Goal: Task Accomplishment & Management: Manage account settings

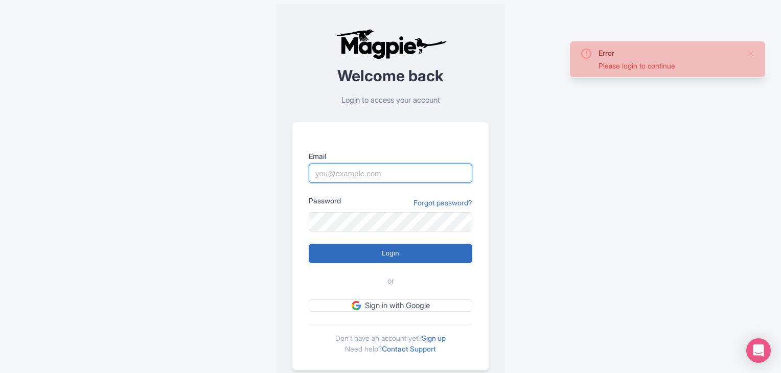
type input "[EMAIL_ADDRESS][DOMAIN_NAME]"
click at [383, 258] on input "Login" at bounding box center [391, 253] width 164 height 19
type input "Logging in..."
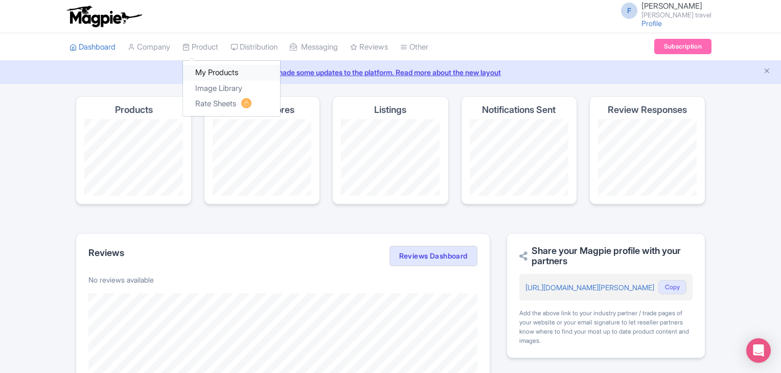
click at [215, 72] on link "My Products" at bounding box center [231, 73] width 97 height 16
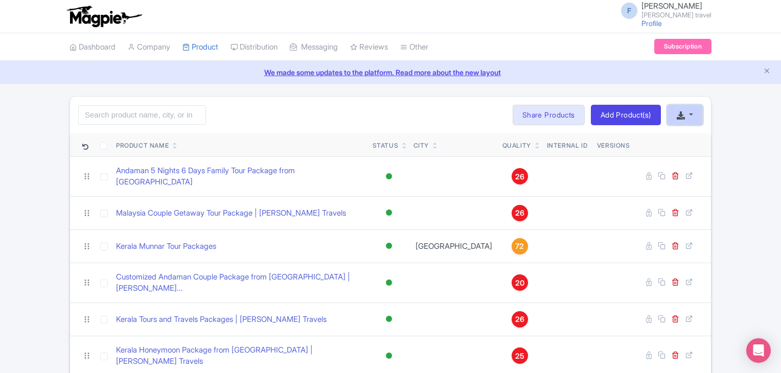
click at [695, 115] on button "button" at bounding box center [685, 115] width 36 height 20
click at [625, 113] on link "Add Product(s)" at bounding box center [626, 115] width 70 height 20
click at [506, 139] on tr "Product Name Status City Quality Internal ID Versions" at bounding box center [390, 145] width 641 height 24
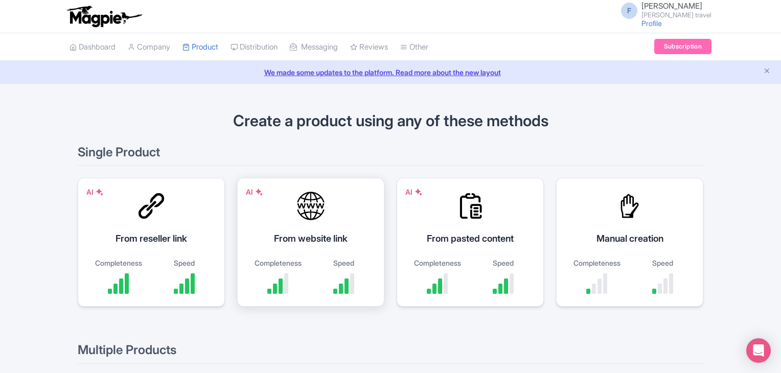
click at [318, 220] on div at bounding box center [311, 206] width 31 height 31
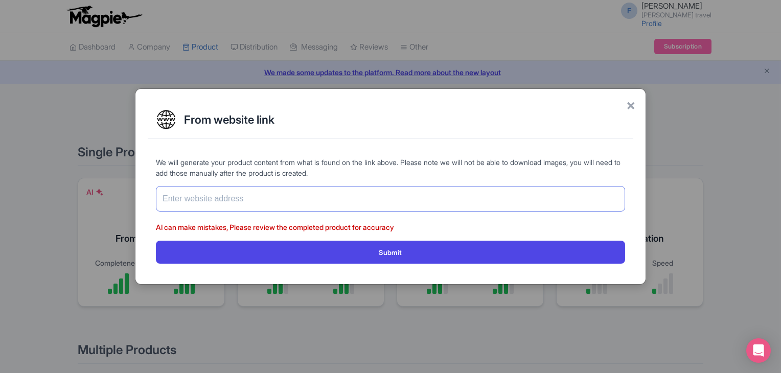
click at [331, 206] on input "text" at bounding box center [390, 199] width 469 height 26
paste input "[URL][DOMAIN_NAME]"
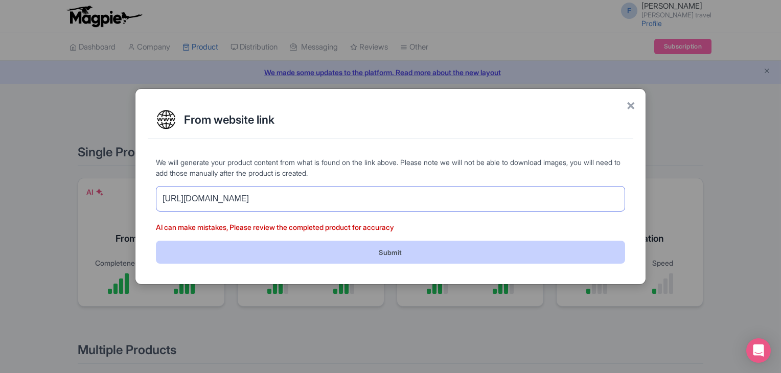
type input "https://www.felixferiatravel.com/tag/Ladakh-LTC-Tour-Packages/271"
click at [325, 248] on button "Submit" at bounding box center [390, 252] width 469 height 23
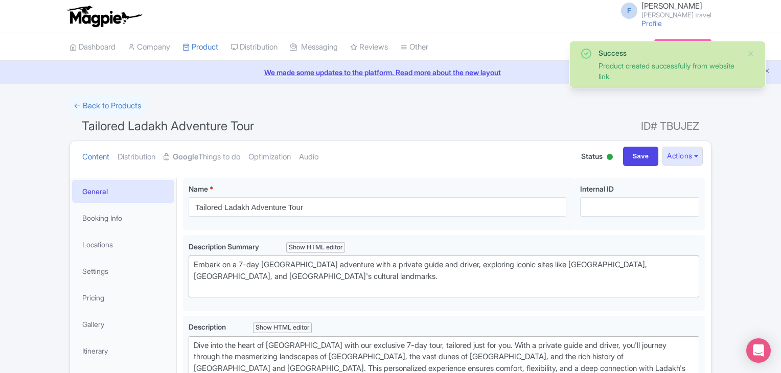
type trix-editor "<div>Dive into the heart of Ladakh with our exclusive 7-day tour, tailored just…"
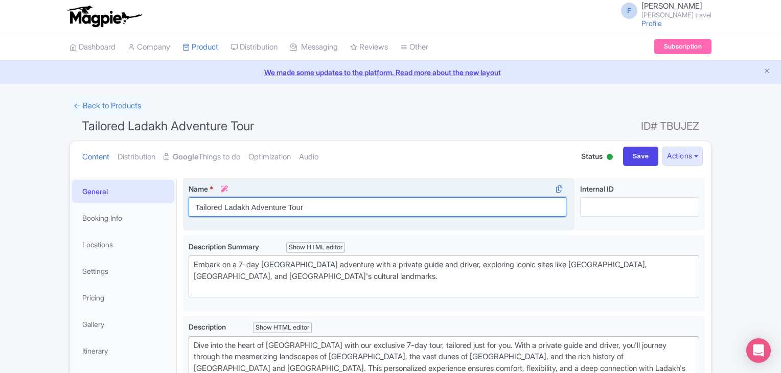
click at [386, 199] on input "Tailored Ladakh Adventure Tour" at bounding box center [378, 206] width 378 height 19
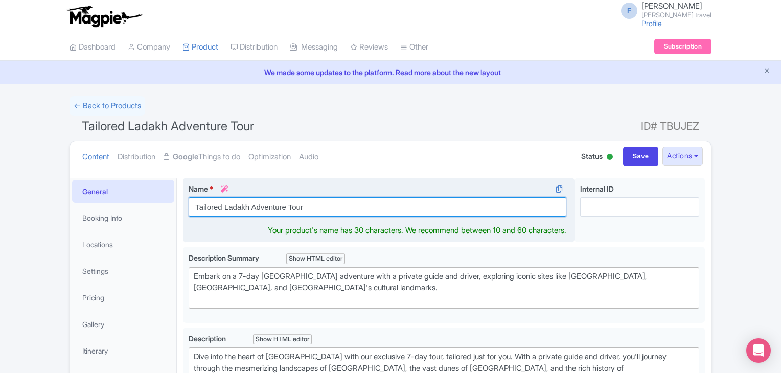
click at [386, 199] on input "Tailored Ladakh Adventure Tour" at bounding box center [378, 206] width 378 height 19
paste input "Ladakh LTC Tour Packages | Felix Feria Travels"
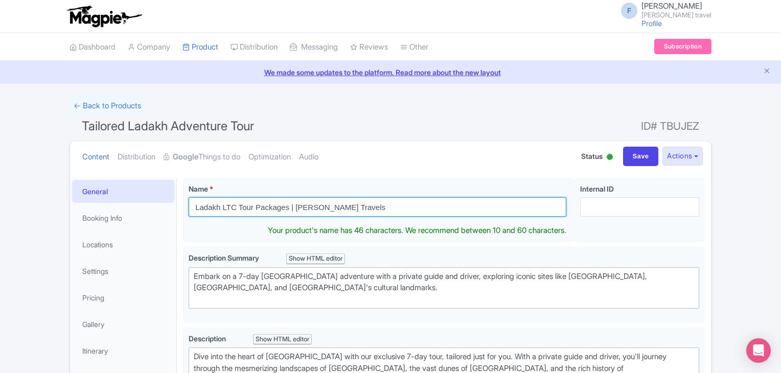
type input "Ladakh LTC Tour Packages | Felix Feria Travels"
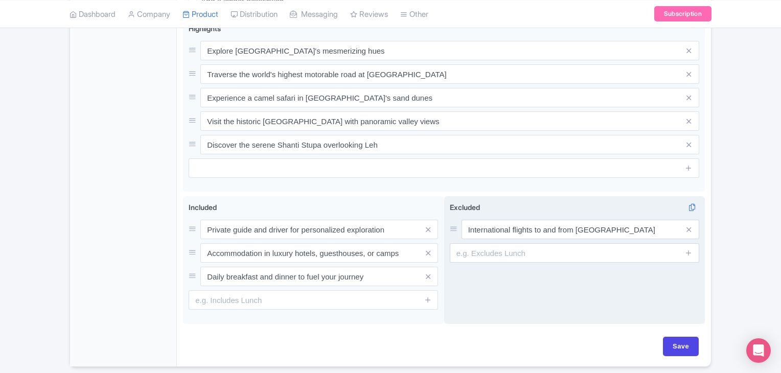
scroll to position [465, 0]
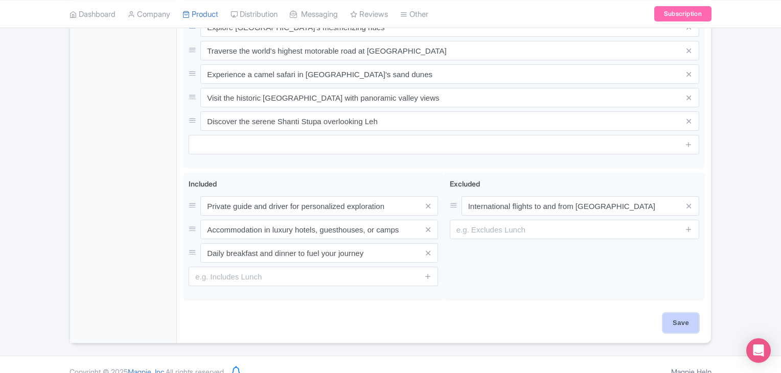
click at [679, 313] on input "Save" at bounding box center [681, 322] width 36 height 19
type input "Saving..."
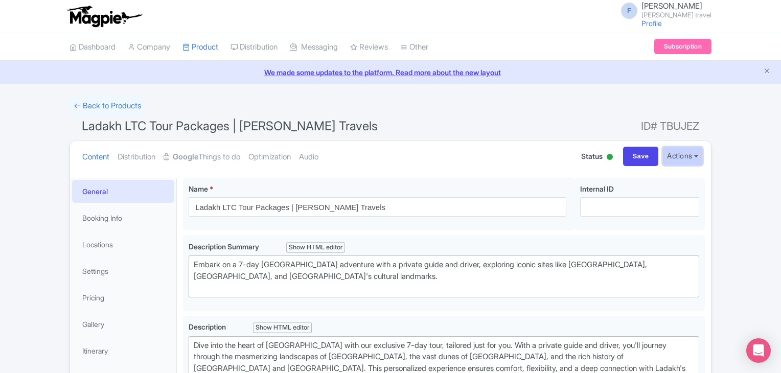
click at [679, 157] on button "Actions" at bounding box center [683, 156] width 40 height 19
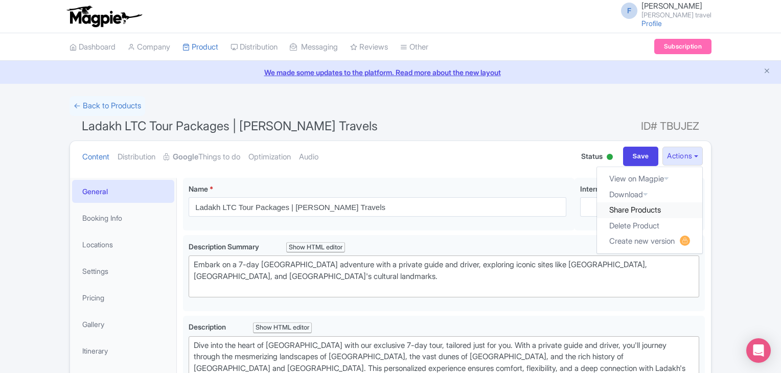
click at [640, 205] on link "Share Products" at bounding box center [649, 210] width 105 height 16
click at [108, 48] on link "Dashboard" at bounding box center [93, 47] width 46 height 28
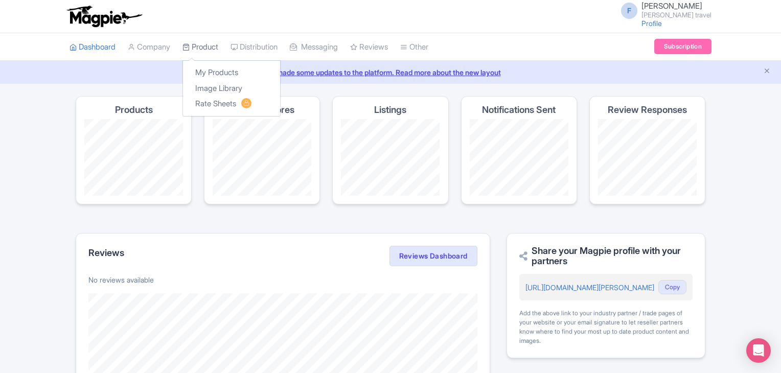
click at [218, 47] on link "Product" at bounding box center [201, 47] width 36 height 28
click at [217, 75] on link "My Products" at bounding box center [231, 73] width 97 height 16
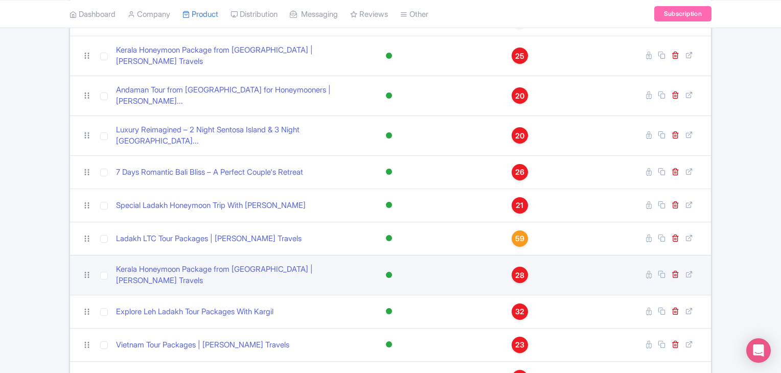
scroll to position [307, 0]
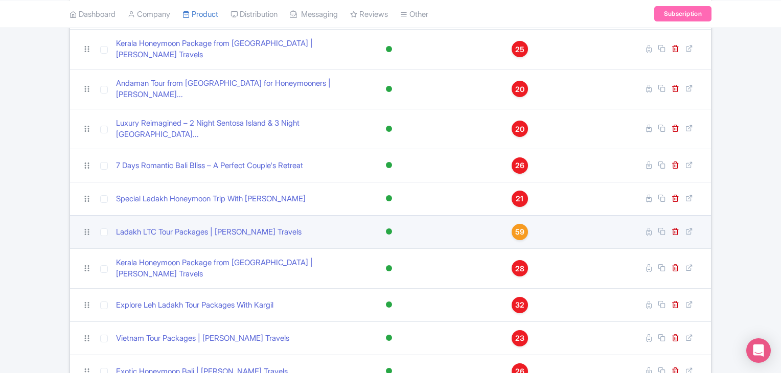
click at [252, 215] on td "Ladakh LTC Tour Packages | [PERSON_NAME] Travels" at bounding box center [240, 231] width 257 height 33
click at [251, 226] on link "Ladakh LTC Tour Packages | [PERSON_NAME] Travels" at bounding box center [209, 232] width 186 height 12
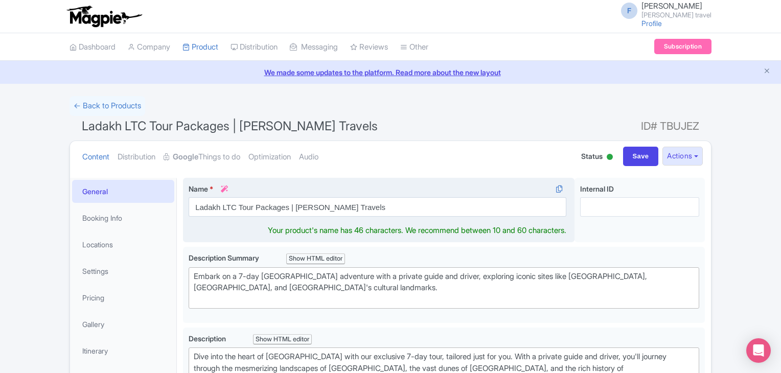
click at [275, 207] on input "Ladakh LTC Tour Packages | [PERSON_NAME] Travels" at bounding box center [378, 206] width 378 height 19
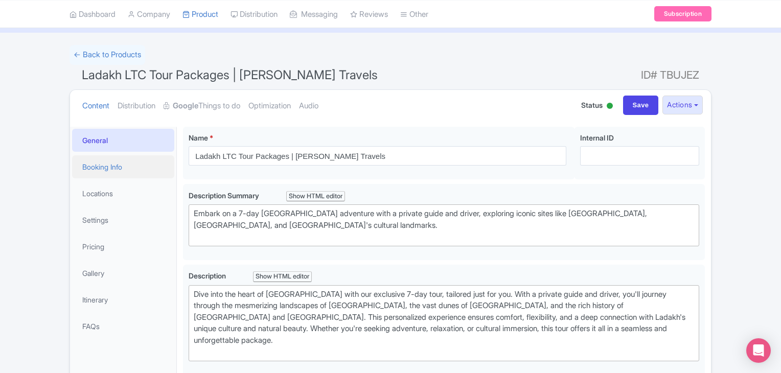
click at [103, 170] on link "Booking Info" at bounding box center [123, 166] width 102 height 23
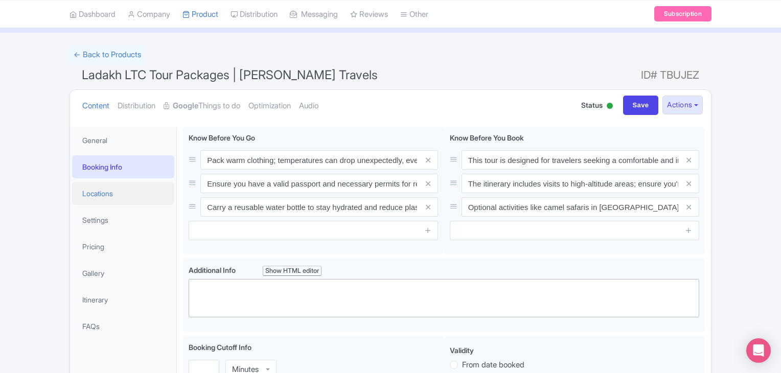
click at [100, 196] on link "Locations" at bounding box center [123, 193] width 102 height 23
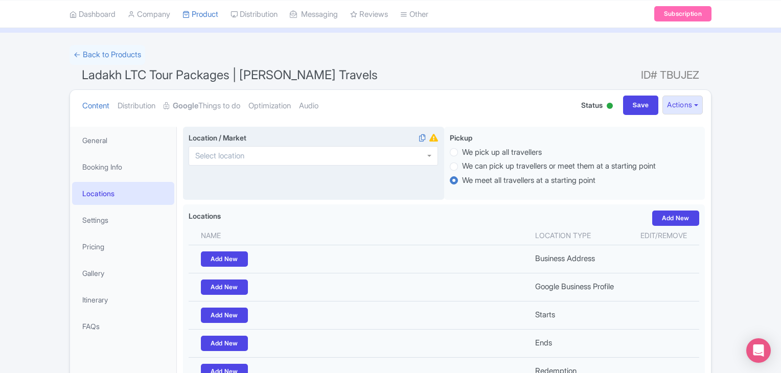
click at [237, 172] on div "Location / Market i" at bounding box center [313, 164] width 261 height 74
click at [237, 160] on div at bounding box center [314, 155] width 250 height 19
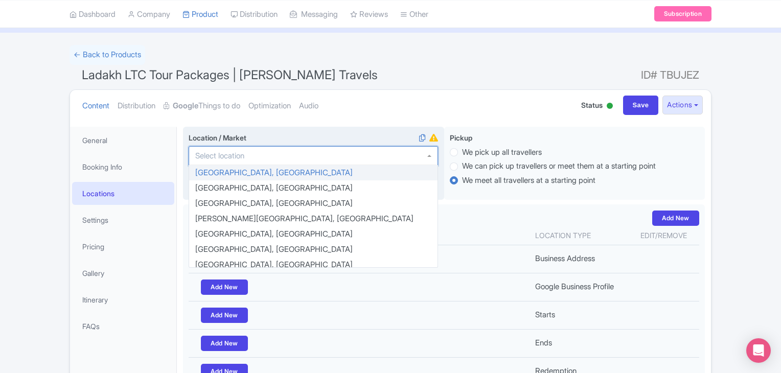
click at [237, 160] on div at bounding box center [314, 155] width 250 height 19
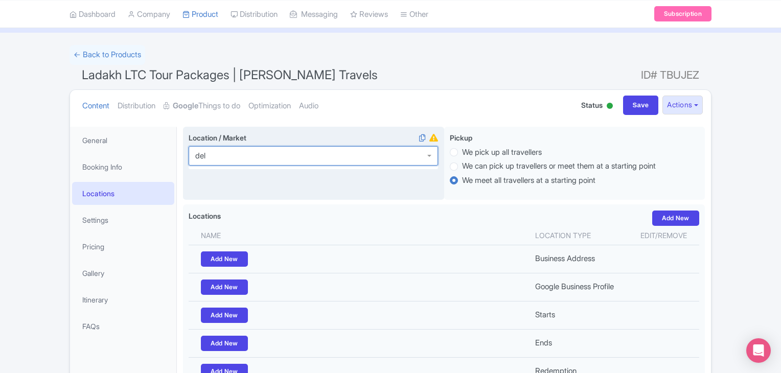
scroll to position [0, 0]
type input "delhi"
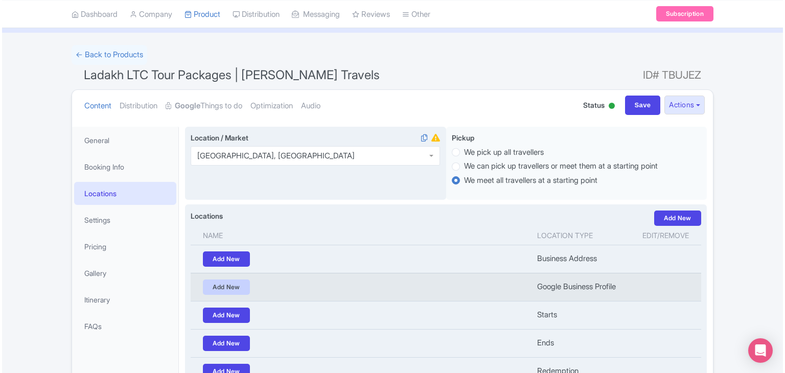
scroll to position [153, 0]
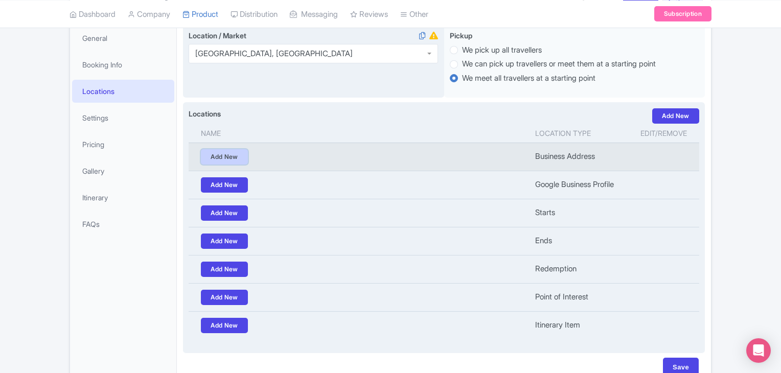
click at [213, 157] on link "Add New" at bounding box center [224, 156] width 47 height 15
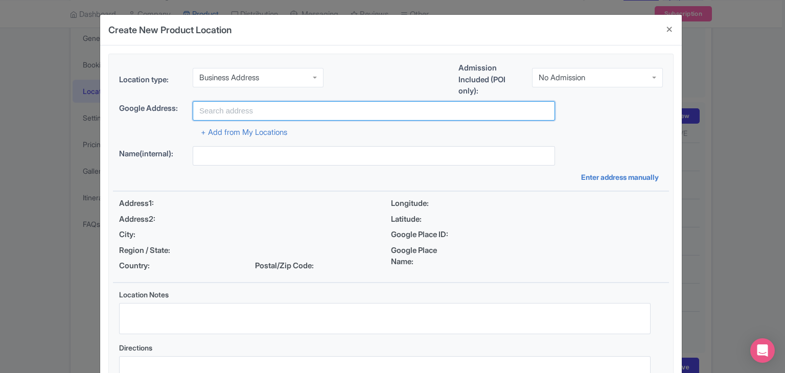
click at [215, 106] on input "text" at bounding box center [374, 110] width 363 height 19
type input "172,Vardhman Fortune Mall, G T Karnal Road, Delhi-110033"
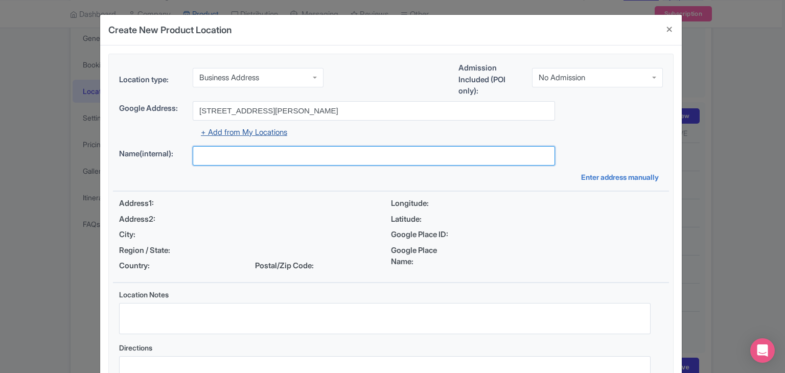
type input "Felix Feria Travel"
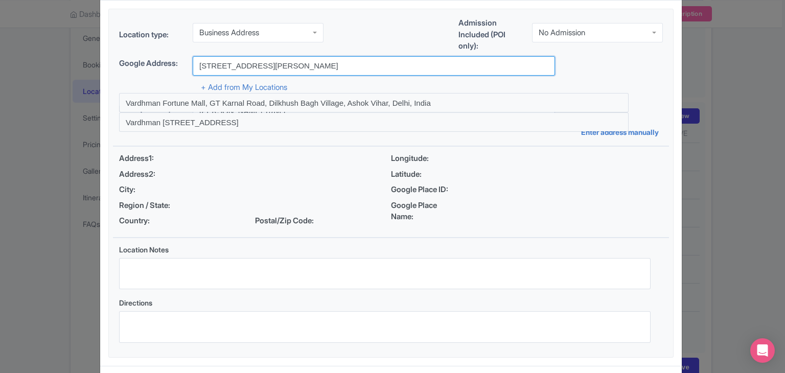
scroll to position [88, 0]
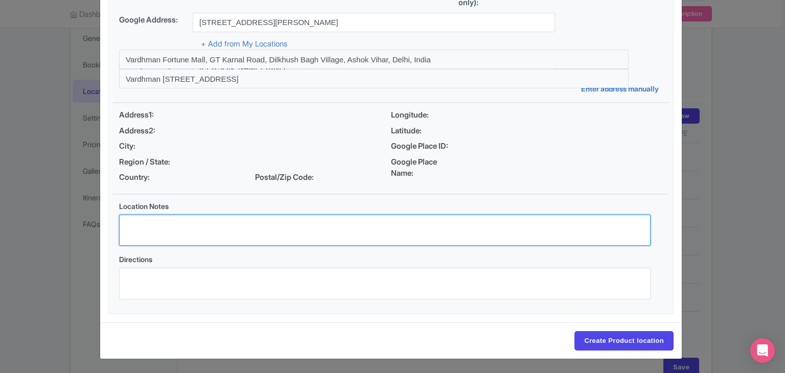
click at [188, 221] on textarea "Location Notes" at bounding box center [385, 231] width 532 height 32
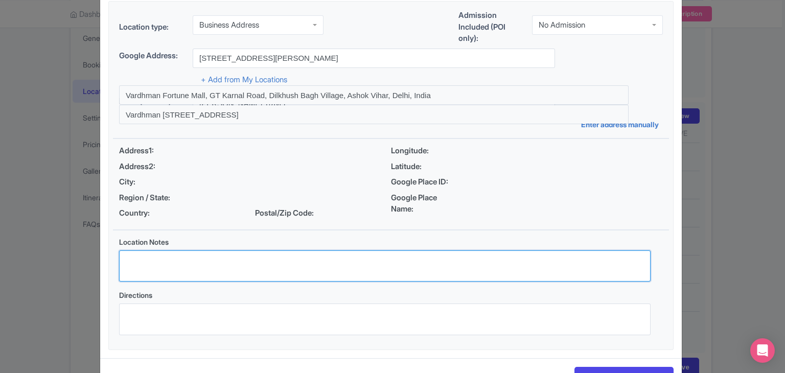
scroll to position [37, 0]
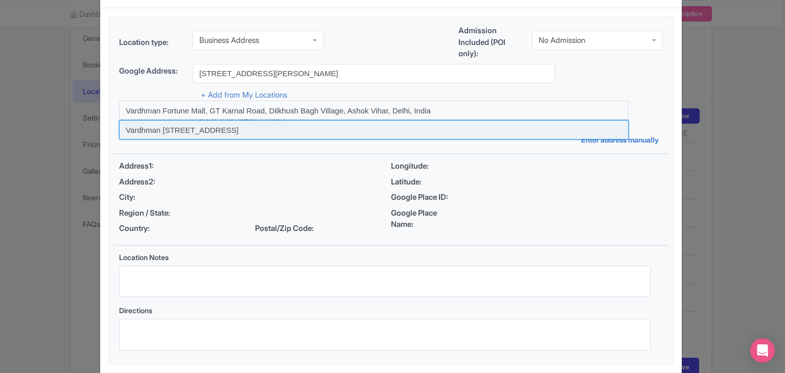
click at [384, 129] on input at bounding box center [374, 129] width 510 height 19
type input "Vardhman fortune mall G- 70, Karnal Road, Municipal Colony, Azadpur, Delhi, 110…"
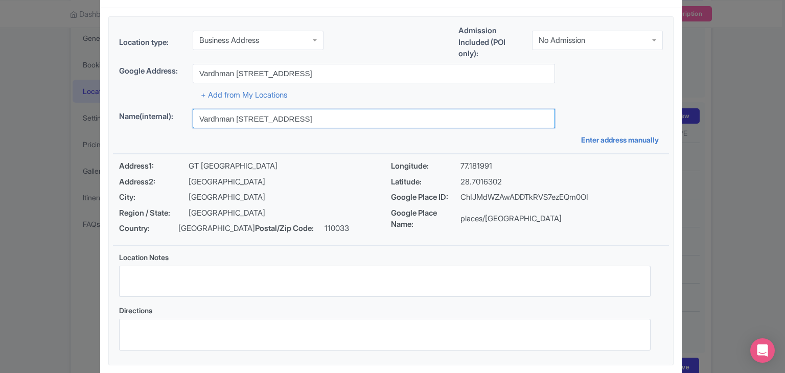
click at [323, 118] on input "Vardhman fortune mall G- 70, Karnal Road, Municipal Colony, Azadpur, Delhi, 110…" at bounding box center [374, 118] width 363 height 19
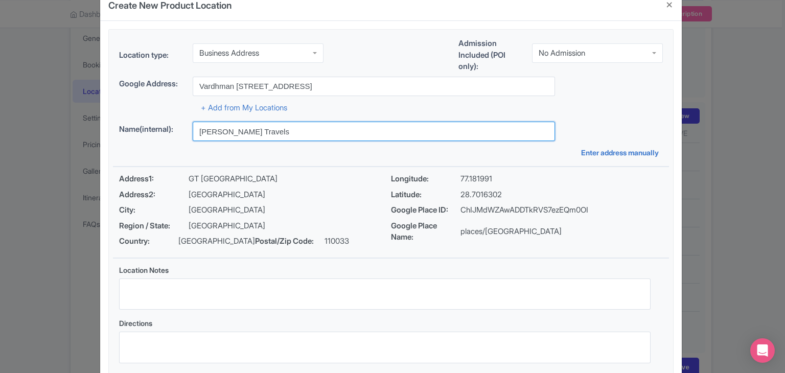
scroll to position [0, 0]
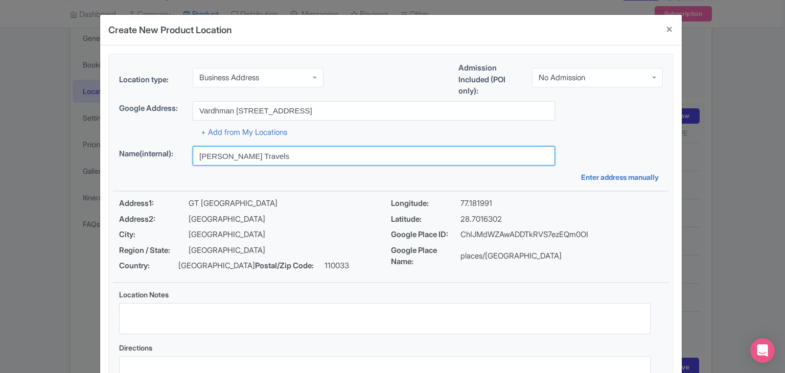
type input "Felix Feria Travels"
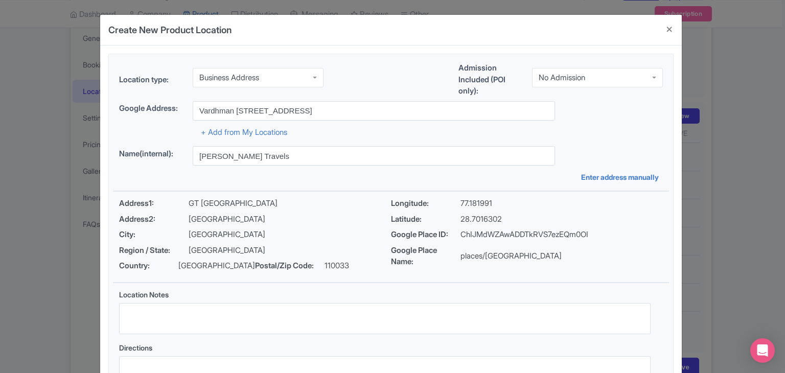
click at [268, 78] on div "Business Address" at bounding box center [258, 77] width 131 height 19
click at [351, 74] on div "Location type: Business Address Business Address Business Address Google Busine…" at bounding box center [391, 81] width 556 height 39
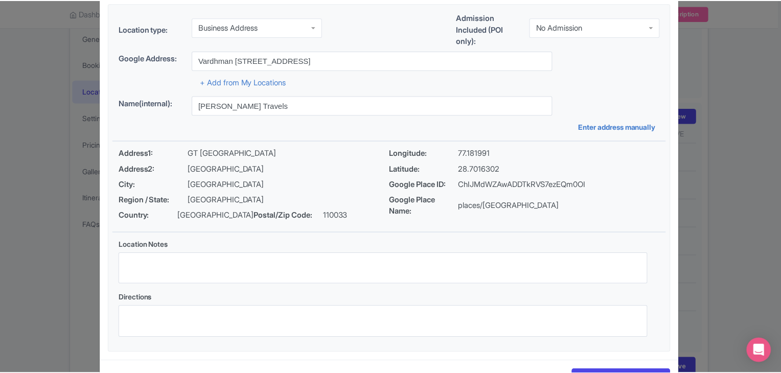
scroll to position [88, 0]
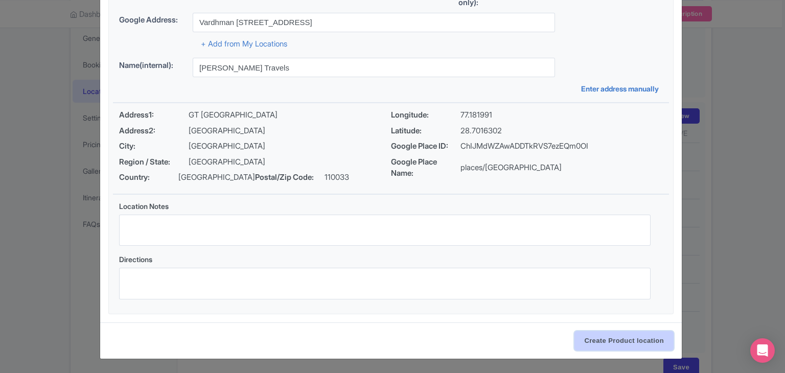
click at [616, 334] on input "Create Product location" at bounding box center [624, 340] width 99 height 19
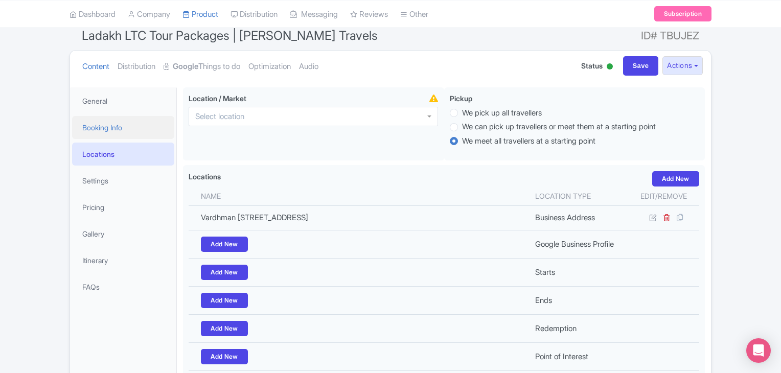
scroll to position [67, 0]
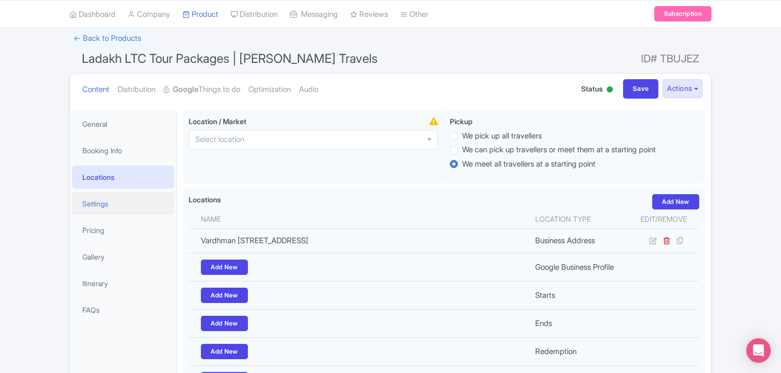
click at [102, 195] on link "Settings" at bounding box center [123, 203] width 102 height 23
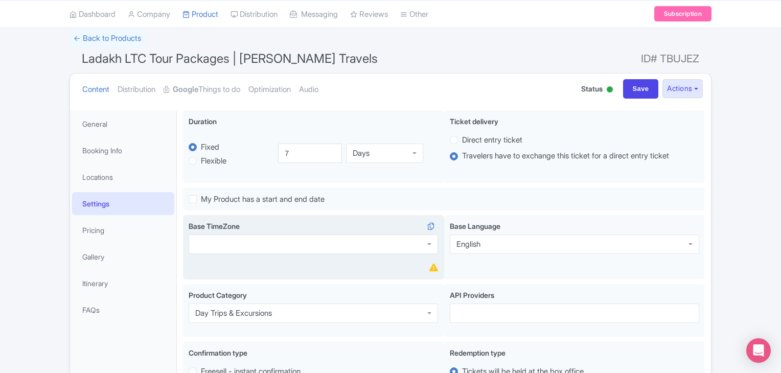
click at [264, 242] on div at bounding box center [314, 244] width 250 height 19
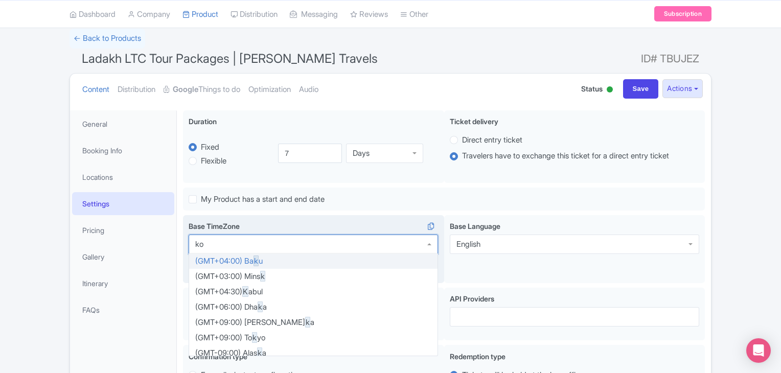
type input "kol"
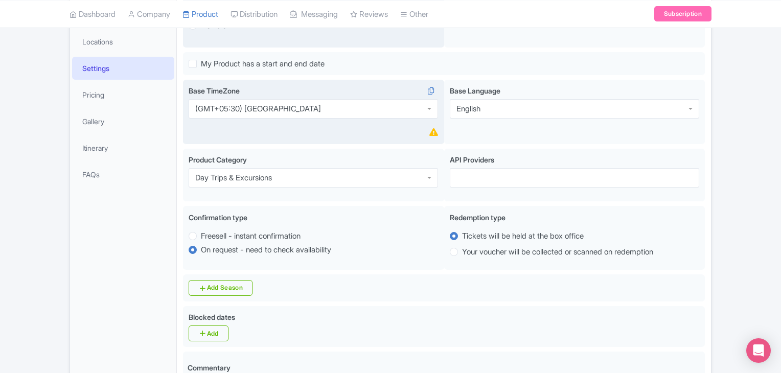
scroll to position [221, 0]
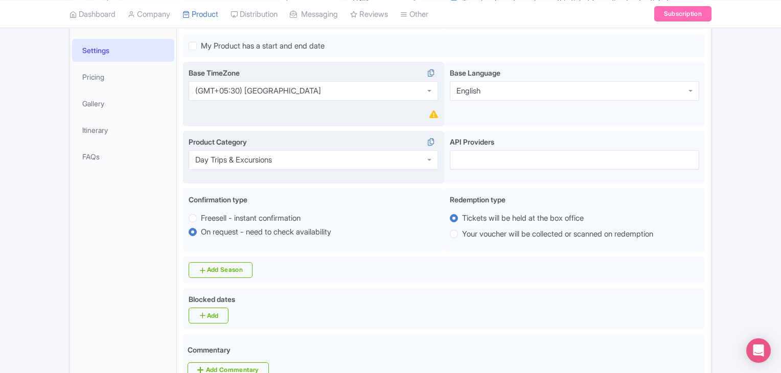
click at [403, 164] on div "Day Trips & Excursions" at bounding box center [314, 159] width 250 height 19
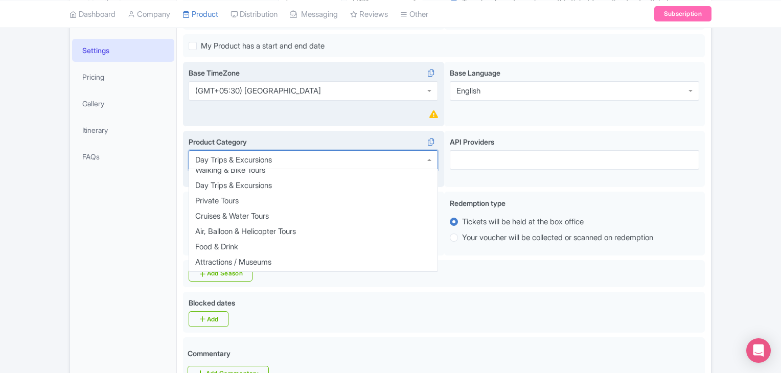
scroll to position [153, 0]
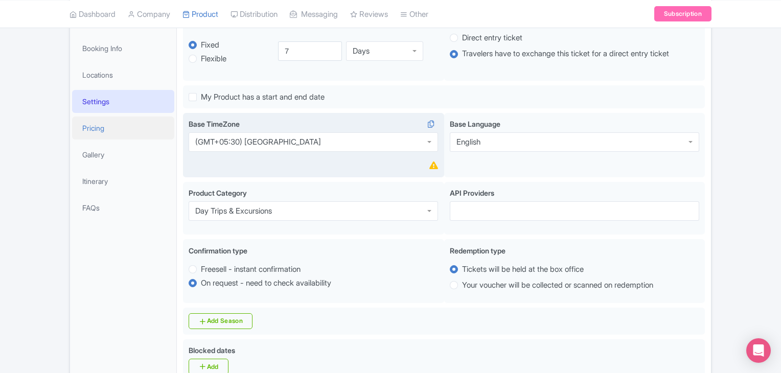
click at [95, 137] on link "Pricing" at bounding box center [123, 128] width 102 height 23
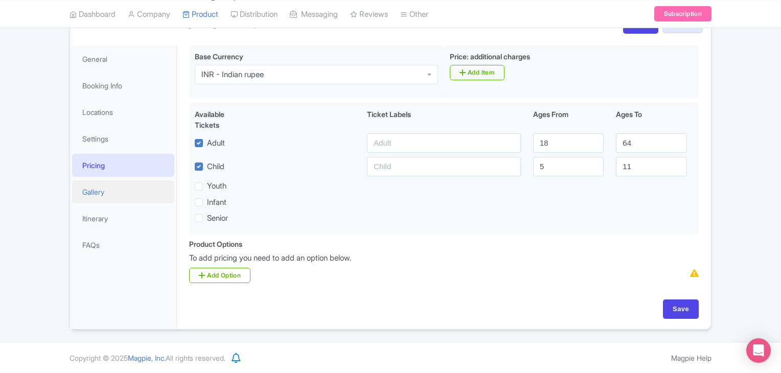
click at [96, 186] on link "Gallery" at bounding box center [123, 191] width 102 height 23
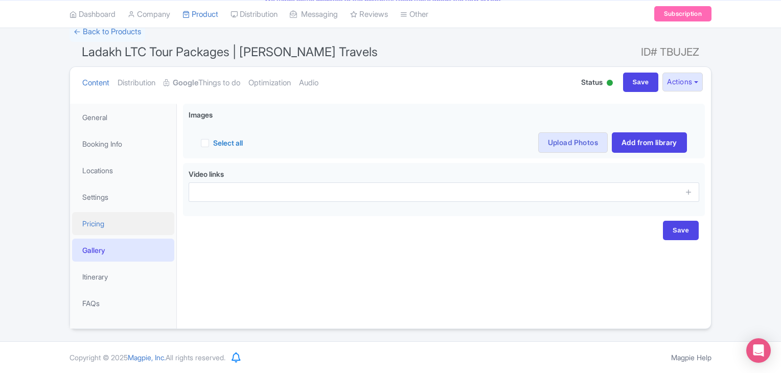
scroll to position [74, 0]
click at [91, 225] on link "Pricing" at bounding box center [123, 224] width 102 height 23
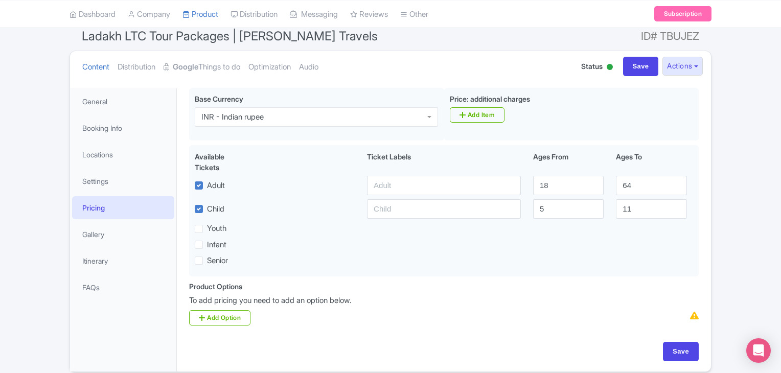
scroll to position [132, 0]
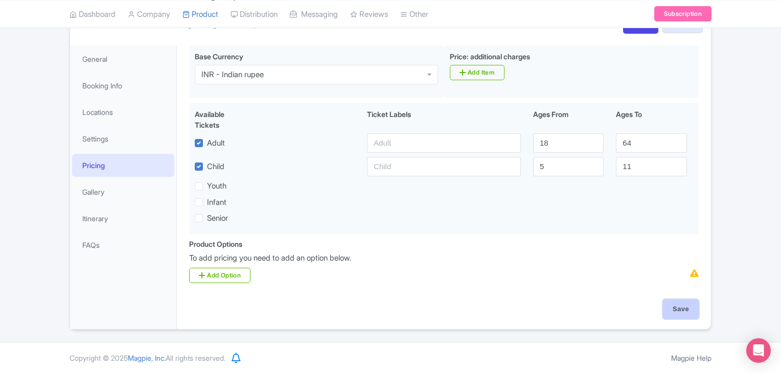
click at [681, 306] on input "Save" at bounding box center [681, 309] width 36 height 19
type input "Update Product"
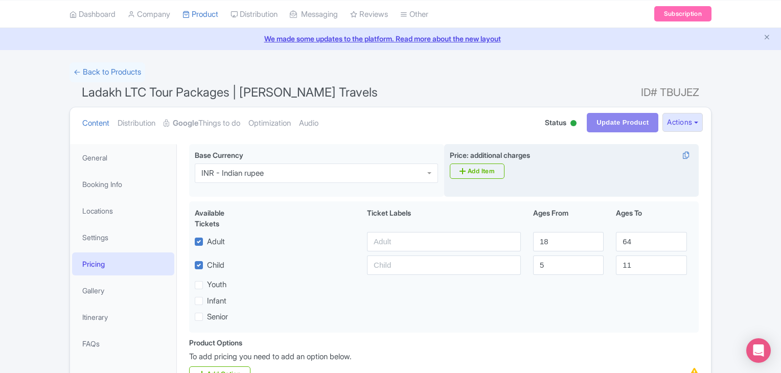
scroll to position [0, 0]
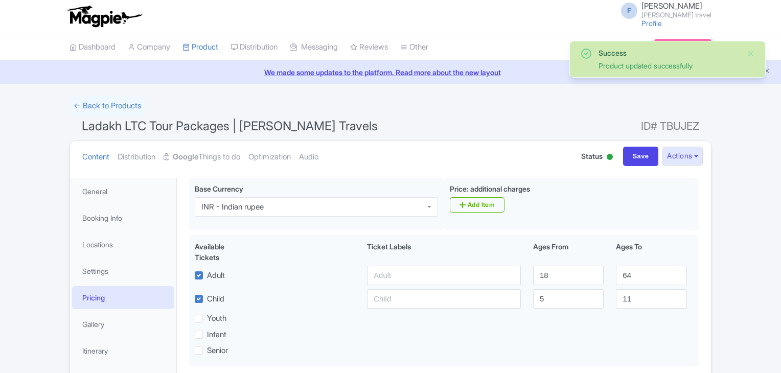
scroll to position [132, 0]
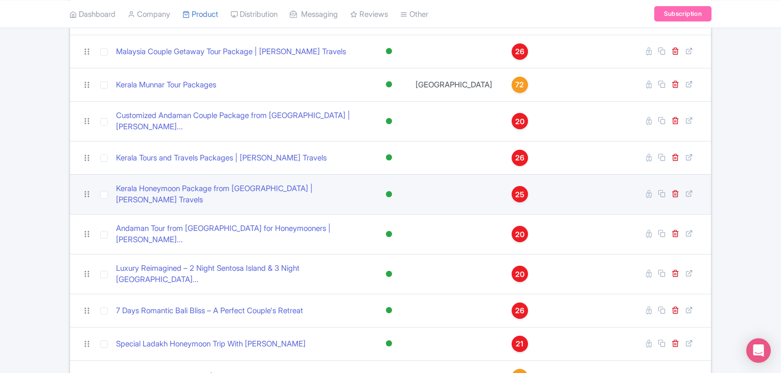
scroll to position [256, 0]
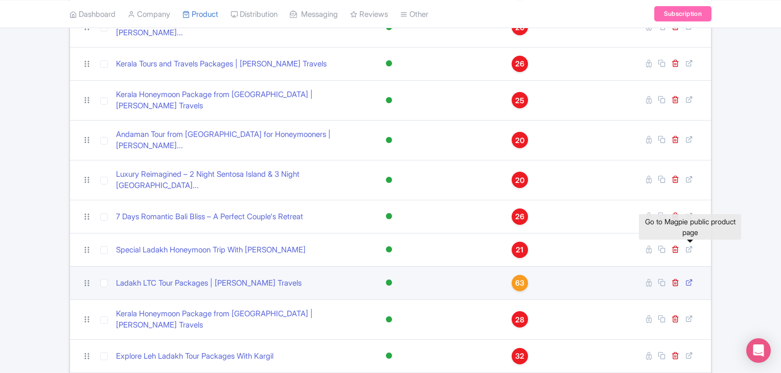
click at [693, 279] on icon at bounding box center [690, 283] width 8 height 8
